Goal: Task Accomplishment & Management: Complete application form

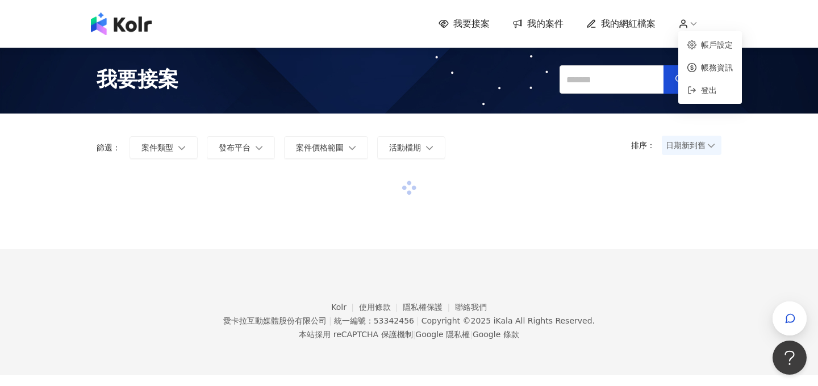
click at [686, 24] on icon at bounding box center [683, 24] width 10 height 10
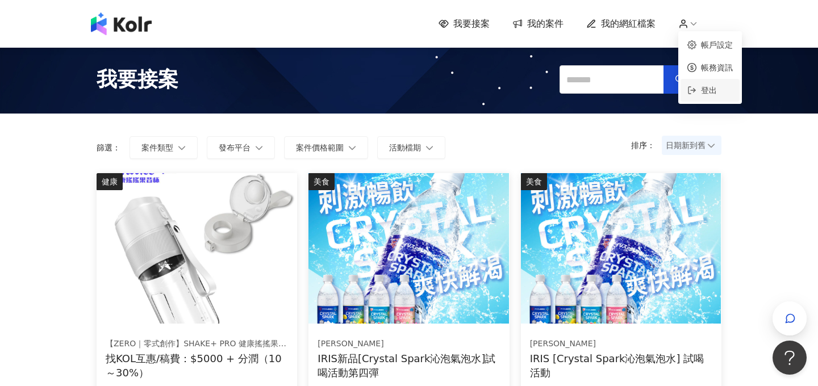
click at [705, 87] on span "登出" at bounding box center [709, 90] width 16 height 9
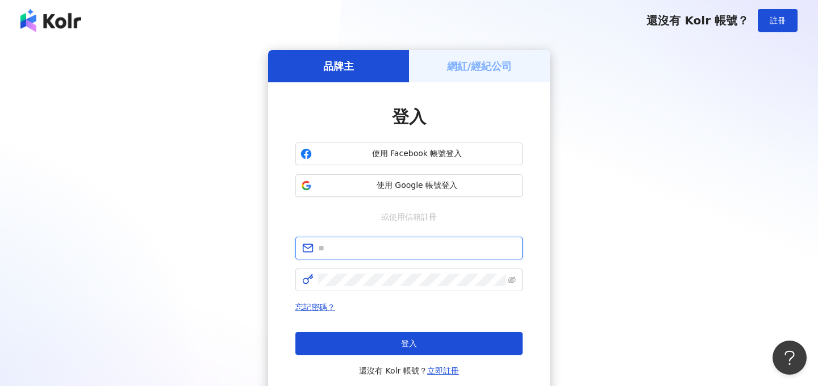
click at [354, 253] on input "text" at bounding box center [417, 248] width 198 height 12
type input "**********"
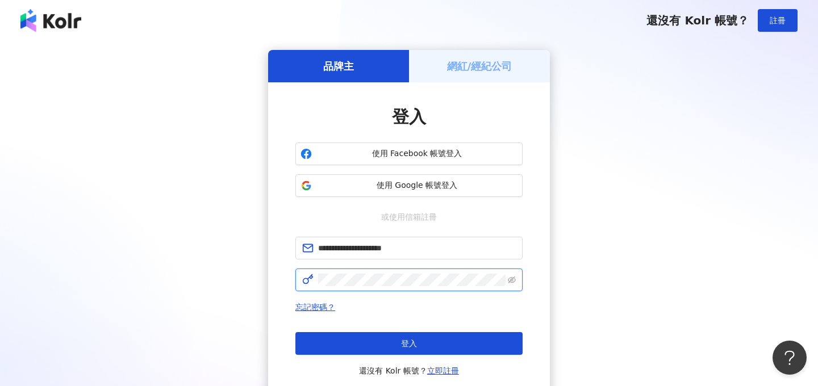
click button "登入" at bounding box center [408, 343] width 227 height 23
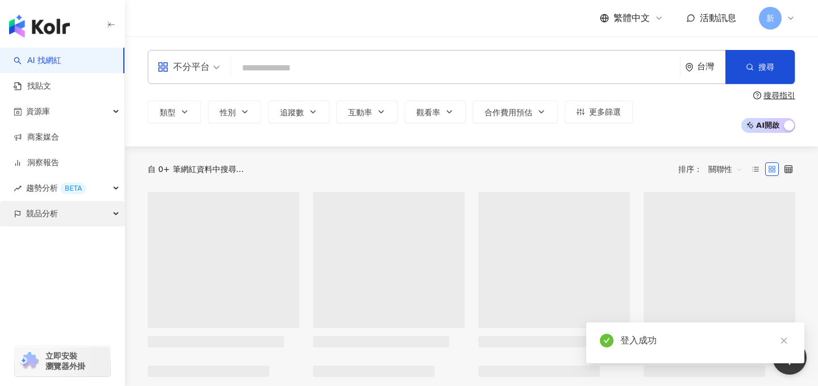
click at [61, 214] on div "競品分析" at bounding box center [62, 214] width 124 height 26
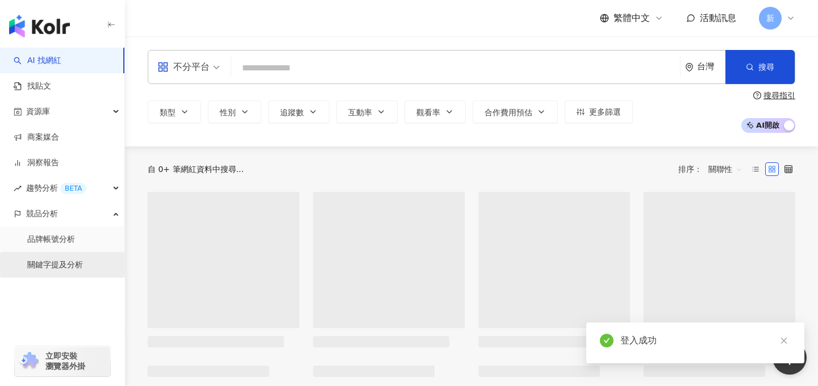
click at [46, 268] on link "關鍵字提及分析" at bounding box center [55, 265] width 56 height 11
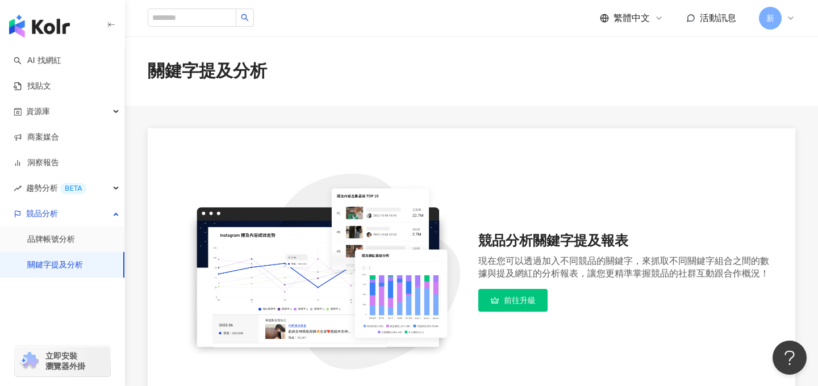
click at [763, 5] on div "繁體中文 活動訊息 新" at bounding box center [472, 18] width 648 height 36
click at [770, 15] on span "新" at bounding box center [770, 18] width 8 height 12
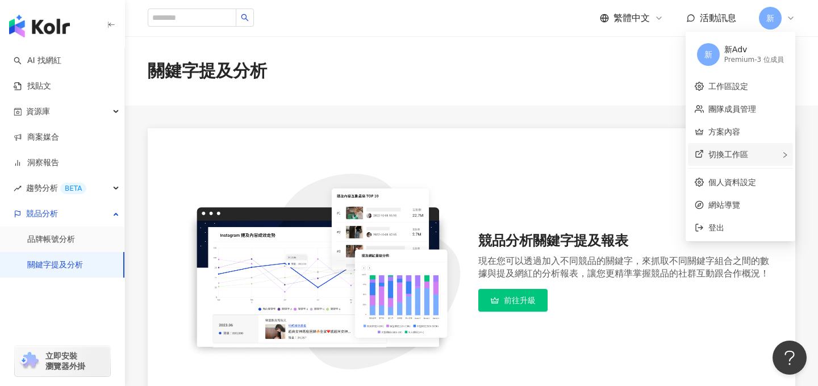
click at [735, 152] on span "切換工作區" at bounding box center [729, 154] width 40 height 9
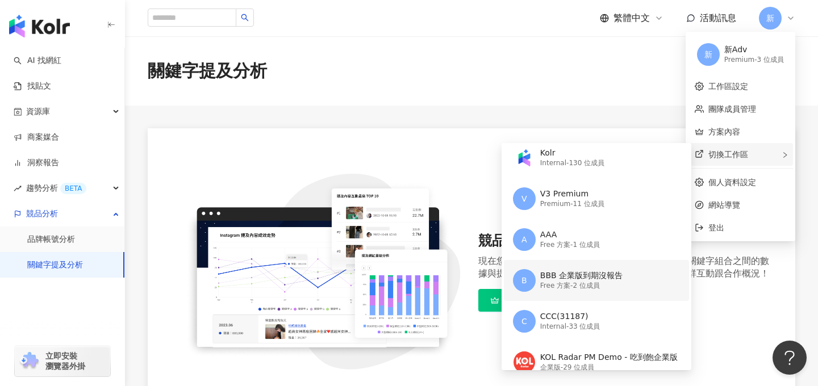
scroll to position [56, 0]
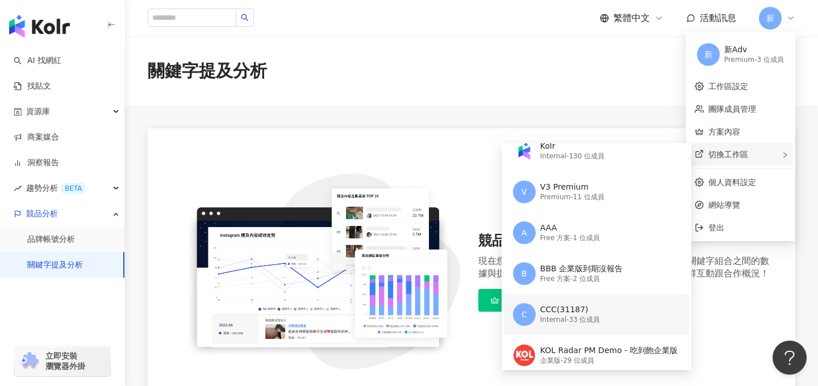
click at [570, 307] on div "CCC(31187)" at bounding box center [570, 310] width 60 height 11
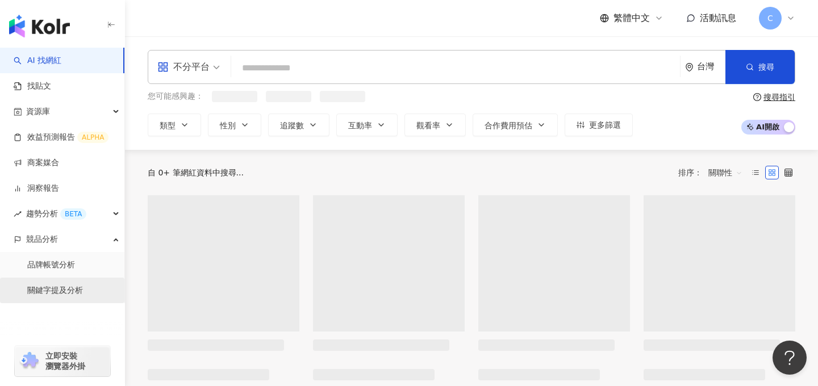
click at [68, 290] on link "關鍵字提及分析" at bounding box center [55, 290] width 56 height 11
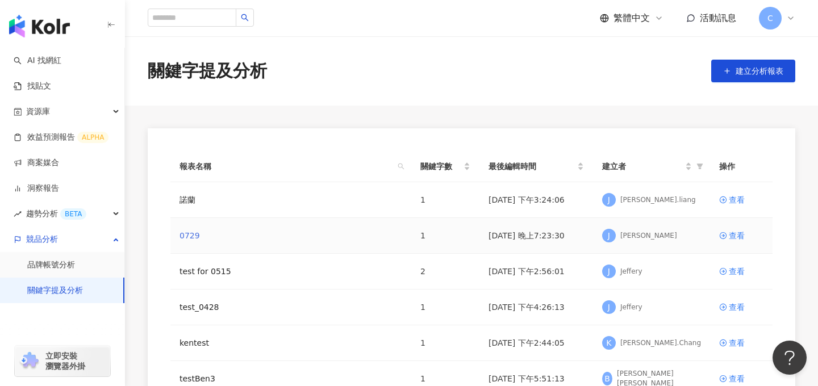
click at [186, 232] on link "0729" at bounding box center [190, 236] width 20 height 12
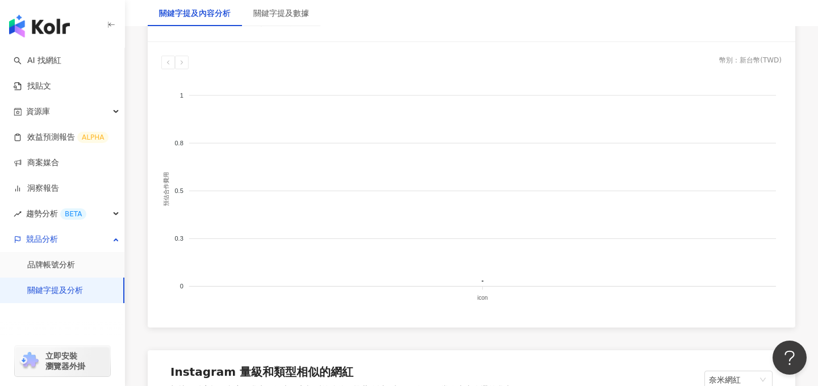
scroll to position [1060, 0]
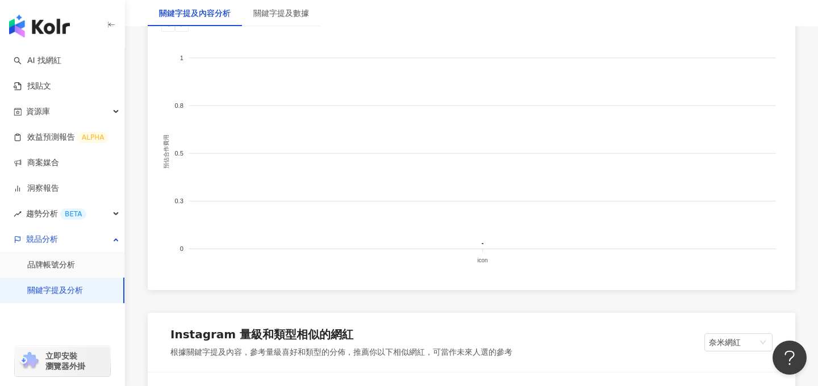
click at [73, 293] on link "關鍵字提及分析" at bounding box center [55, 290] width 56 height 11
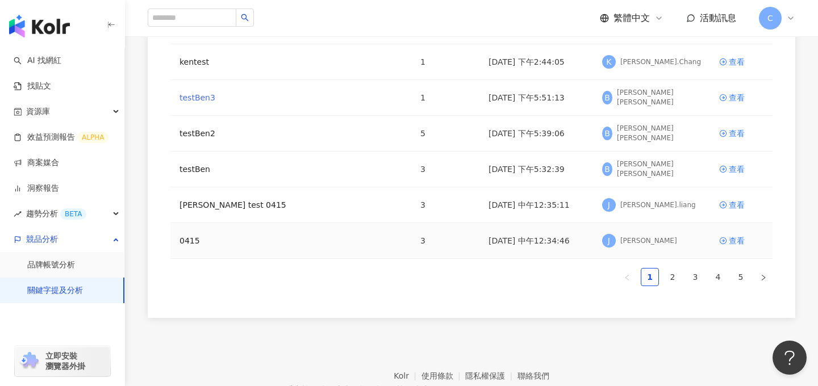
scroll to position [282, 0]
click at [193, 242] on link "0415" at bounding box center [190, 240] width 20 height 12
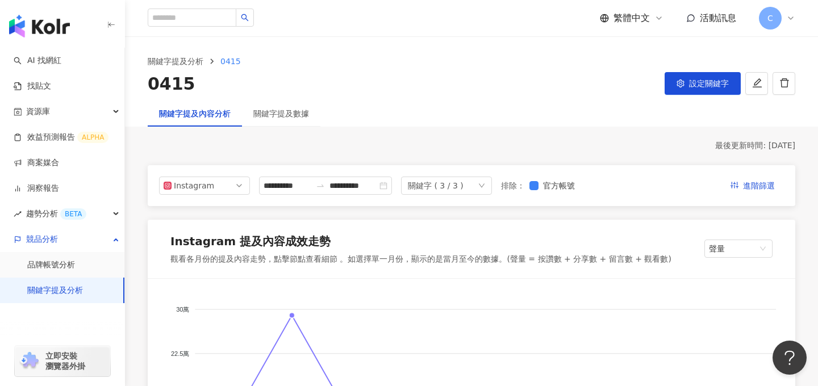
click at [771, 24] on span "C" at bounding box center [771, 18] width 6 height 12
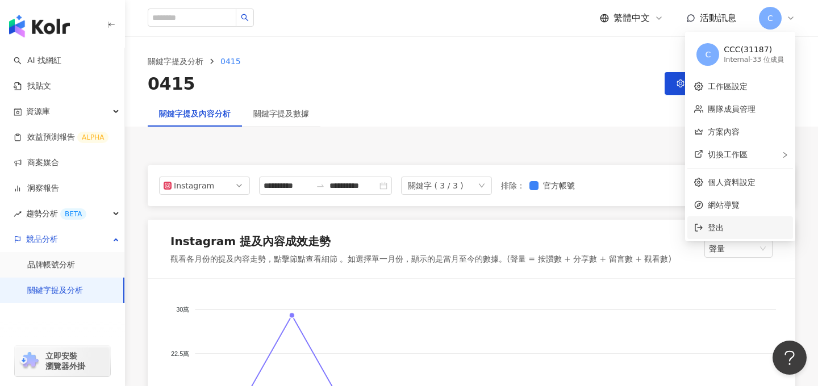
click at [712, 230] on span "登出" at bounding box center [716, 227] width 16 height 9
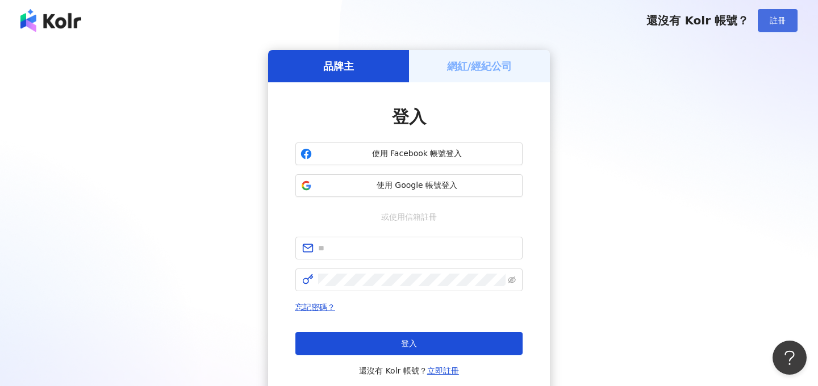
click at [783, 16] on span "註冊" at bounding box center [778, 20] width 16 height 9
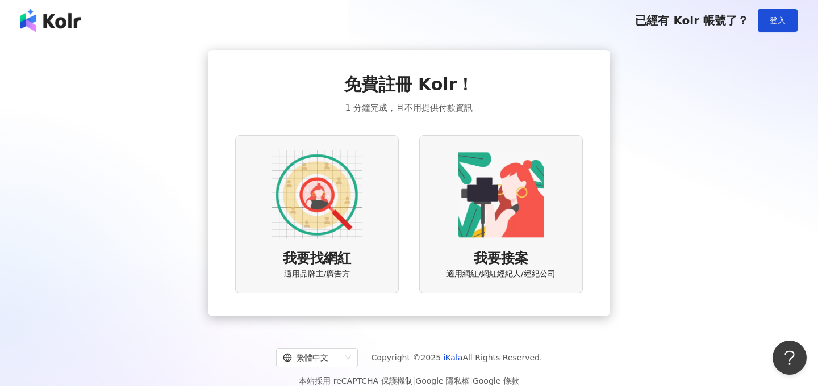
click at [311, 214] on img at bounding box center [317, 194] width 91 height 91
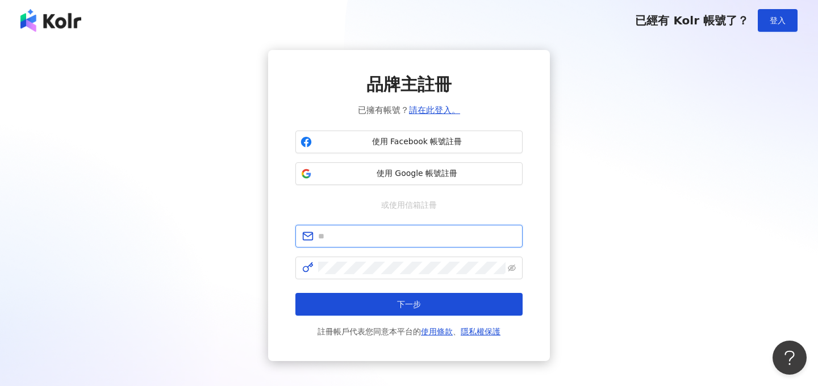
click at [361, 239] on input "text" at bounding box center [417, 236] width 198 height 12
type input "**********"
click at [295, 293] on button "下一步" at bounding box center [408, 304] width 227 height 23
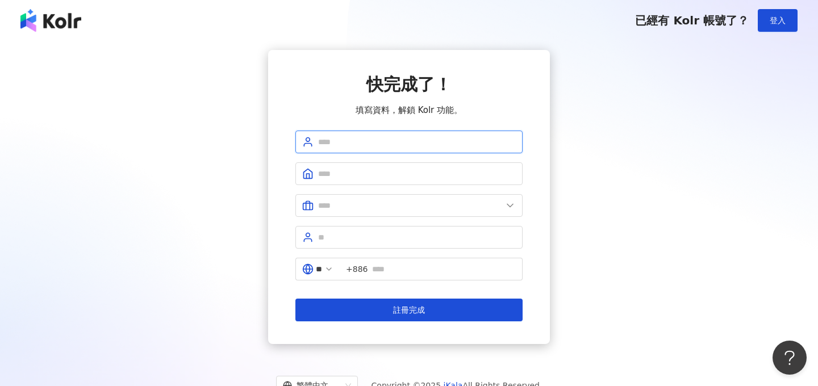
click at [362, 147] on input "text" at bounding box center [417, 142] width 198 height 12
type input "***"
click at [365, 174] on input "text" at bounding box center [417, 174] width 198 height 12
type input "*****"
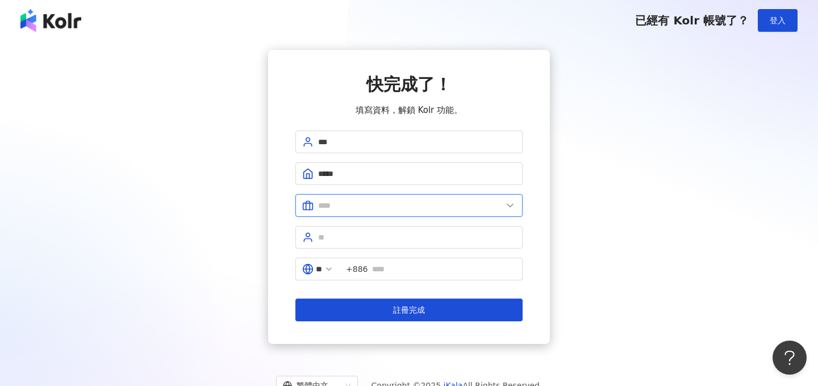
click at [355, 207] on input "text" at bounding box center [410, 205] width 184 height 12
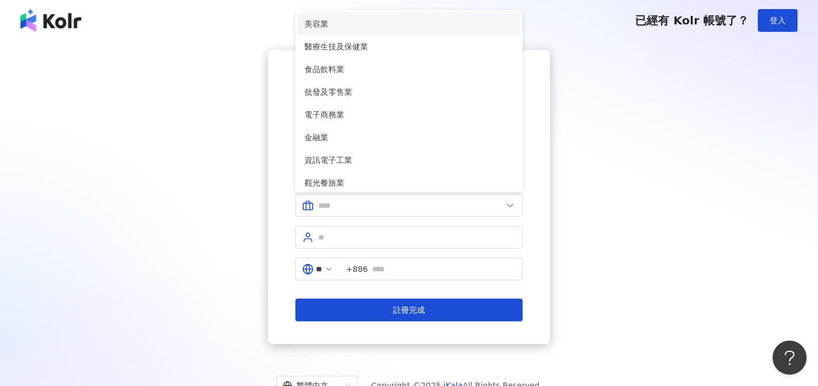
click at [349, 32] on li "美容業" at bounding box center [409, 23] width 223 height 23
type input "***"
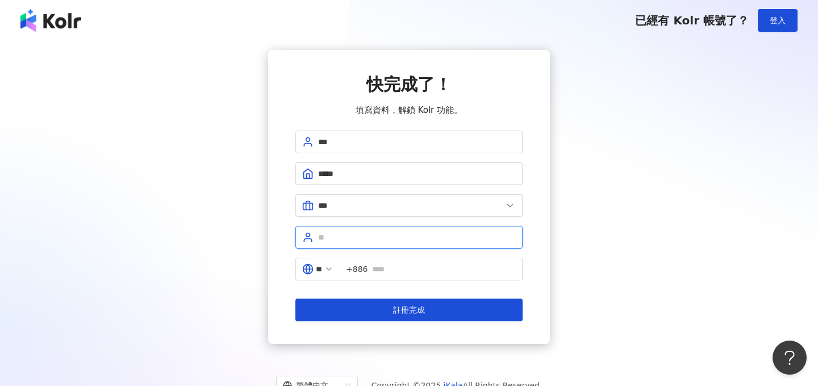
click at [358, 239] on input "text" at bounding box center [417, 237] width 198 height 12
type input "**"
click at [415, 266] on input "text" at bounding box center [444, 269] width 144 height 12
type input "**********"
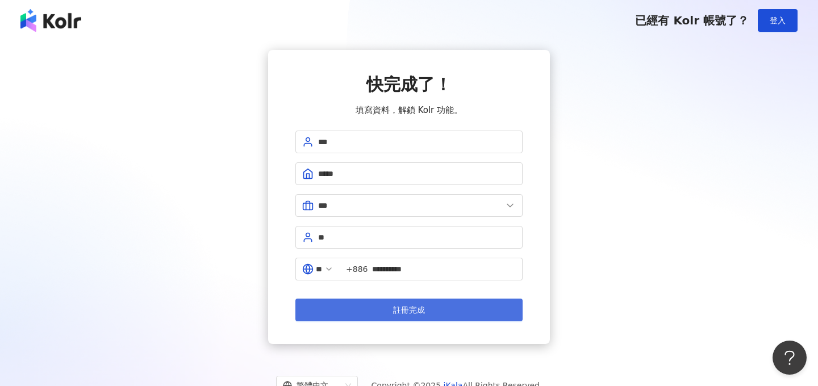
click at [431, 305] on button "註冊完成" at bounding box center [408, 310] width 227 height 23
